Goal: Find specific page/section

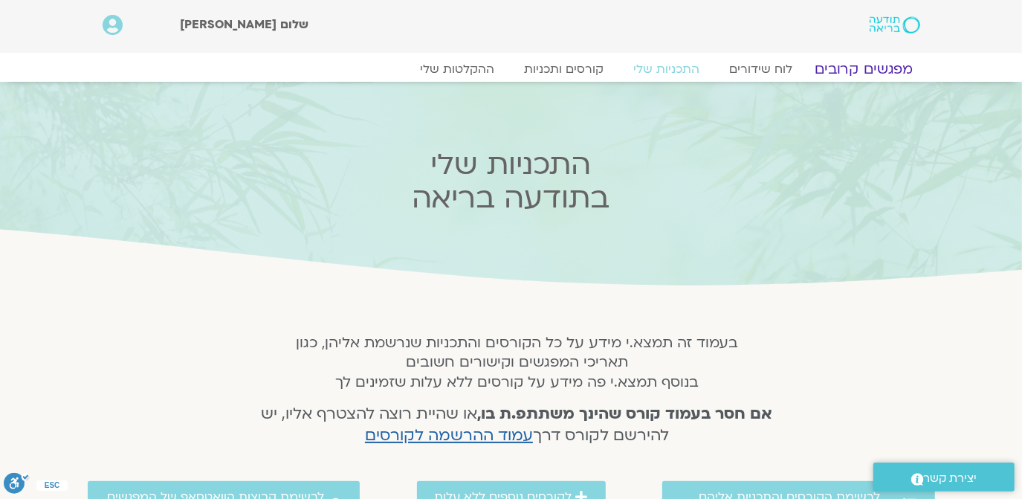
click at [838, 66] on link "מפגשים קרובים" at bounding box center [863, 69] width 134 height 18
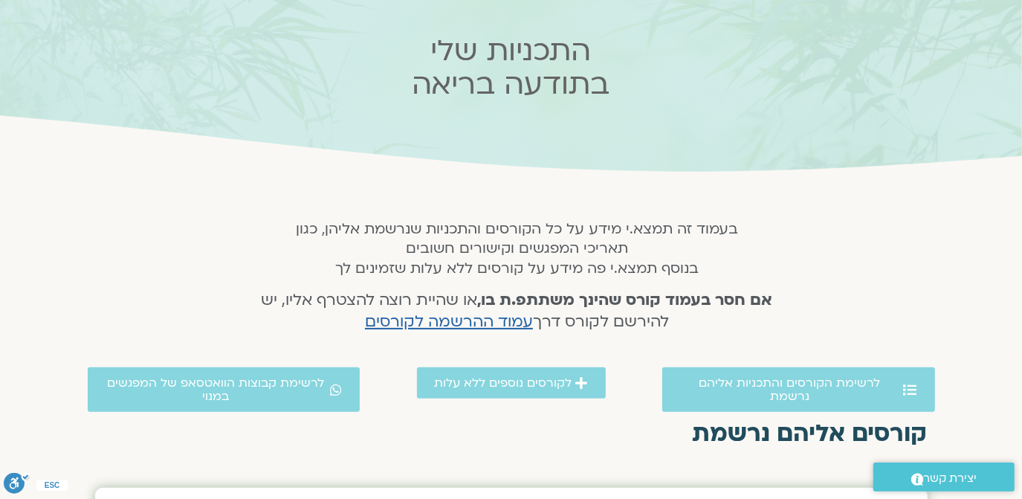
scroll to position [83, 0]
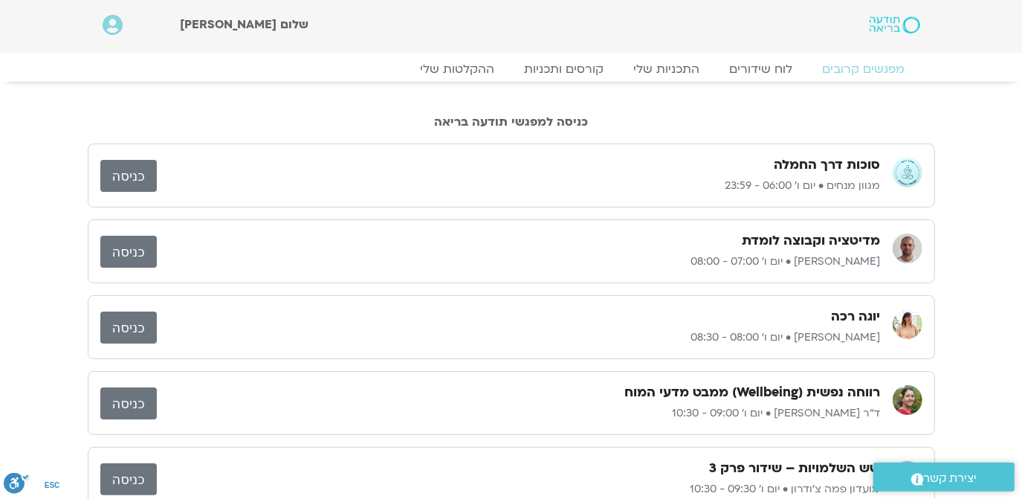
click at [120, 237] on link "כניסה" at bounding box center [128, 252] width 56 height 32
